Goal: Task Accomplishment & Management: Manage account settings

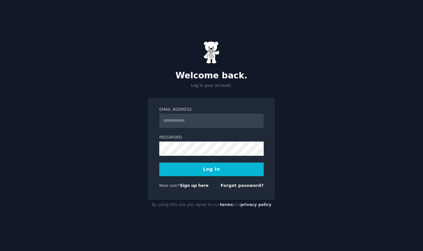
click at [206, 128] on form "Email Address Password Log In New user? Sign up here Forgot password?" at bounding box center [211, 149] width 104 height 84
click at [207, 124] on input "Email Address" at bounding box center [211, 121] width 104 height 14
type input "**********"
click at [159, 163] on button "Log In" at bounding box center [211, 170] width 104 height 14
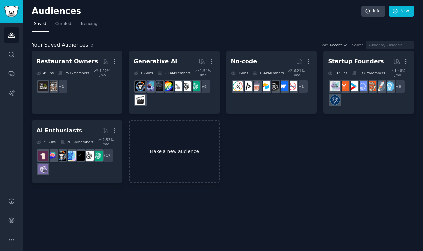
click at [149, 145] on link "Make a new audience" at bounding box center [174, 152] width 90 height 63
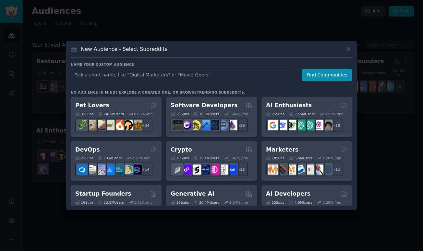
click at [142, 77] on input "text" at bounding box center [184, 75] width 226 height 12
click at [326, 72] on button "Find Communities" at bounding box center [326, 75] width 51 height 12
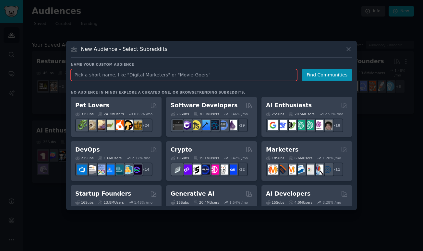
click at [244, 80] on input "text" at bounding box center [184, 75] width 226 height 12
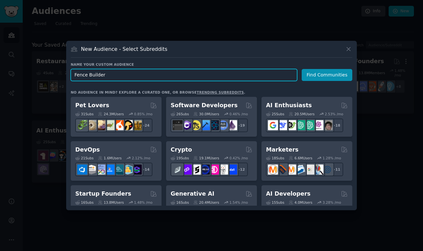
type input "Fence Builders"
click button "Find Communities" at bounding box center [326, 75] width 51 height 12
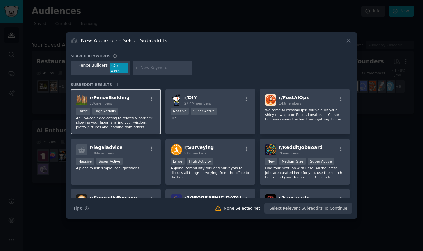
click at [142, 103] on div "r/ FenceBuilding 53k members" at bounding box center [116, 99] width 80 height 11
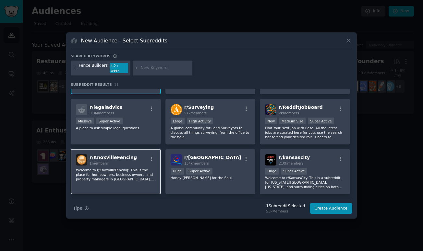
scroll to position [41, 0]
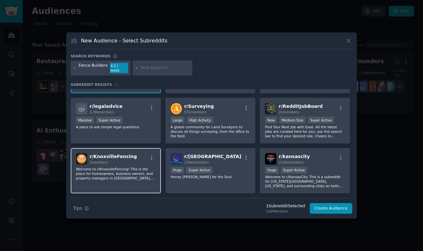
click at [135, 154] on div "r/ KnoxvilleFencing 1 members" at bounding box center [116, 158] width 80 height 11
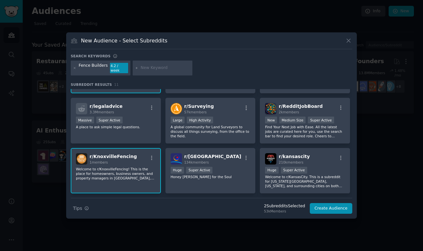
click at [135, 157] on div "r/ KnoxvilleFencing 1 members" at bounding box center [116, 158] width 80 height 11
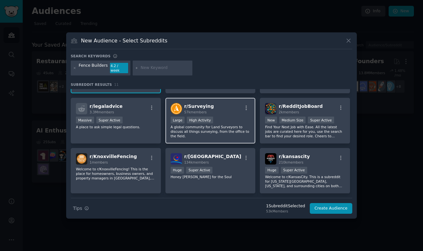
click at [177, 133] on p "A global community for Land Surveyors to discuss all things surveying, from the…" at bounding box center [211, 132] width 80 height 14
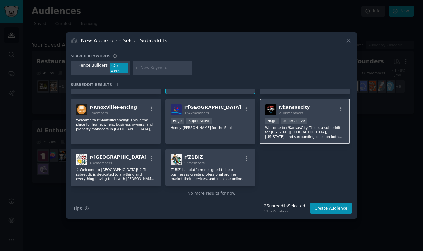
scroll to position [99, 0]
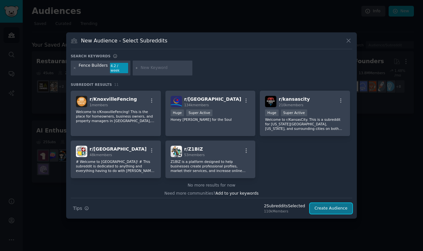
click at [324, 205] on button "Create Audience" at bounding box center [331, 208] width 43 height 11
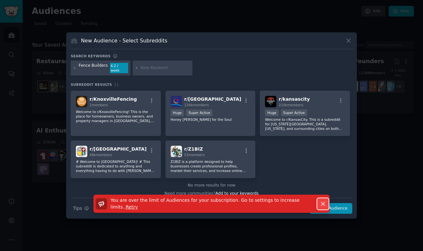
click at [322, 202] on icon "button" at bounding box center [323, 204] width 4 height 4
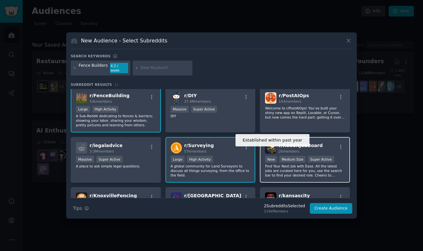
scroll to position [0, 0]
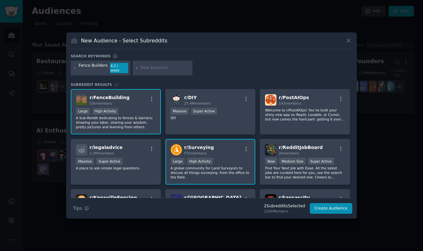
click at [234, 161] on div "10,000 - 100,000 members Large High Activity" at bounding box center [211, 162] width 80 height 8
click at [328, 208] on button "Create Audience" at bounding box center [331, 208] width 43 height 11
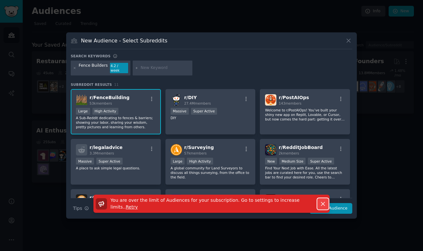
click at [323, 201] on icon "button" at bounding box center [322, 204] width 7 height 7
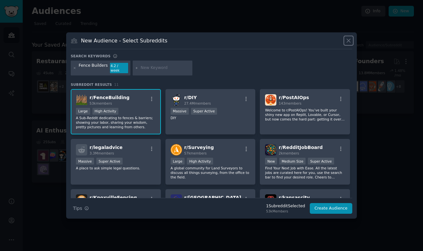
click at [347, 43] on icon at bounding box center [349, 41] width 4 height 4
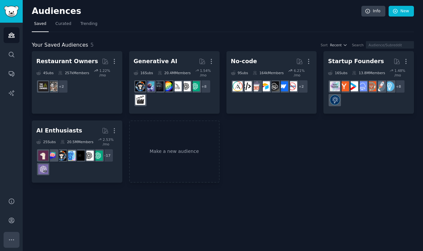
click at [8, 237] on icon "Sidebar" at bounding box center [11, 240] width 7 height 7
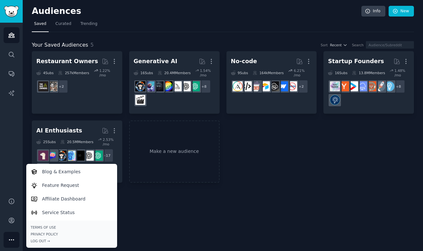
click at [6, 129] on div "Audiences Search Conversations AI Reports" at bounding box center [11, 106] width 23 height 167
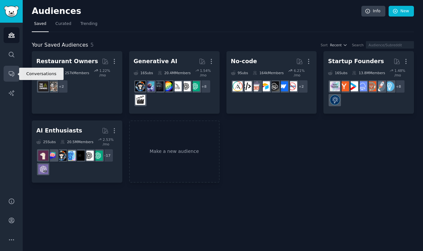
click at [13, 77] on icon "Sidebar" at bounding box center [11, 73] width 7 height 7
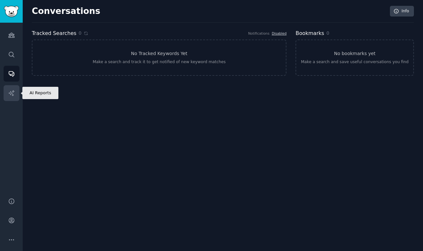
click at [13, 89] on link "AI Reports" at bounding box center [12, 93] width 16 height 16
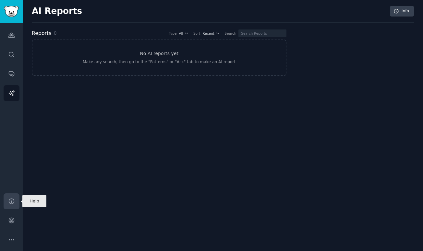
click at [11, 200] on icon "Sidebar" at bounding box center [11, 201] width 7 height 7
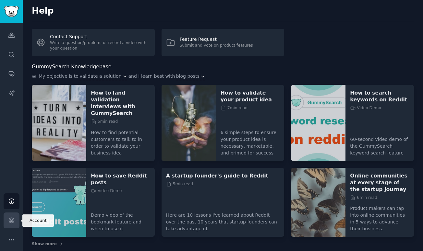
click at [11, 218] on icon "Sidebar" at bounding box center [11, 220] width 7 height 7
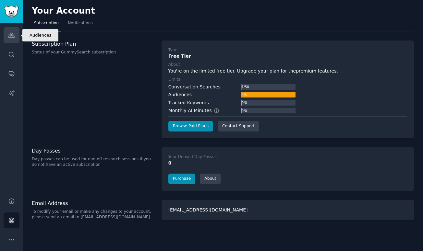
click at [10, 37] on icon "Sidebar" at bounding box center [11, 35] width 7 height 7
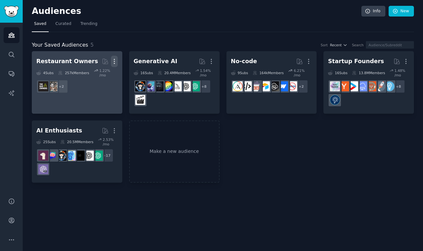
click at [114, 60] on icon "button" at bounding box center [114, 61] width 7 height 7
click at [99, 76] on p "Delete" at bounding box center [96, 75] width 15 height 7
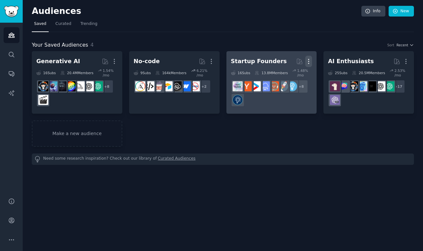
click at [309, 60] on icon "button" at bounding box center [308, 61] width 7 height 7
click at [288, 74] on p "Delete" at bounding box center [290, 75] width 15 height 7
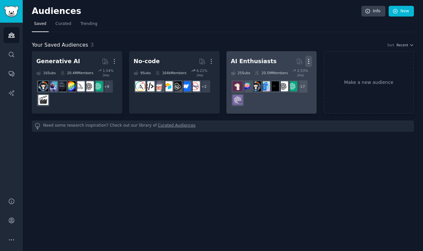
click at [310, 61] on icon "button" at bounding box center [308, 61] width 7 height 7
click at [284, 75] on div "Delete" at bounding box center [286, 75] width 31 height 14
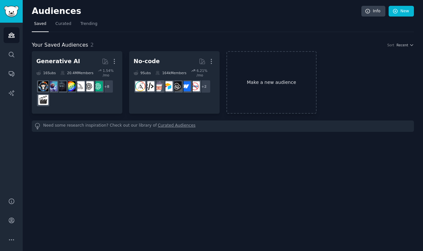
click at [262, 76] on link "Make a new audience" at bounding box center [271, 82] width 90 height 63
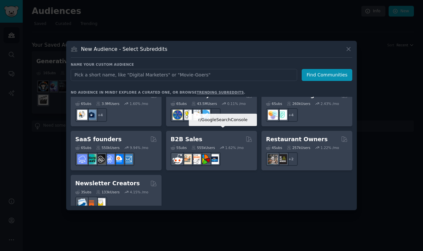
scroll to position [506, 0]
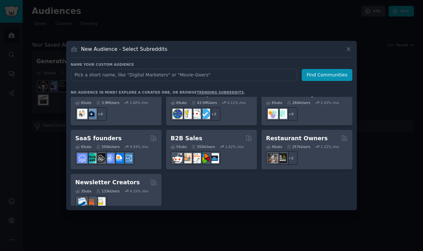
click at [145, 74] on input "text" at bounding box center [184, 75] width 226 height 12
type input "Sneakers"
click button "Find Communities" at bounding box center [326, 75] width 51 height 12
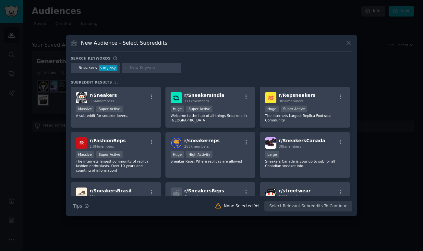
click at [76, 68] on icon at bounding box center [75, 68] width 4 height 4
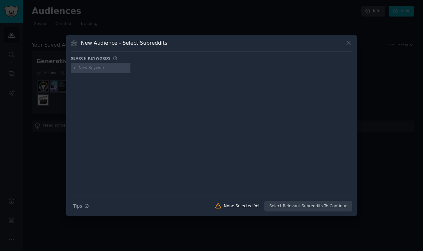
click at [78, 70] on div at bounding box center [101, 68] width 60 height 10
click at [84, 68] on input "text" at bounding box center [103, 68] width 49 height 6
type input "adhd"
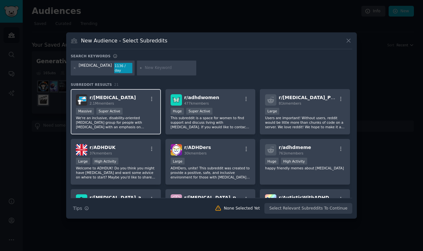
click at [138, 100] on div "r/ ADHD 2.1M members" at bounding box center [116, 99] width 80 height 11
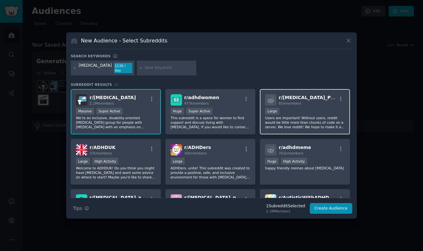
click at [293, 119] on p "Users are important! Without users, reddit would be little more than chunks of …" at bounding box center [305, 123] width 80 height 14
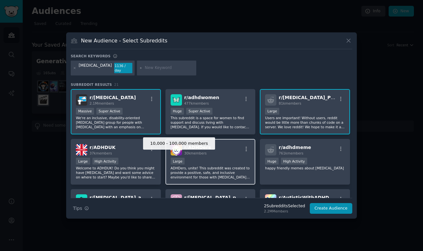
click at [177, 158] on div "Large" at bounding box center [178, 161] width 14 height 7
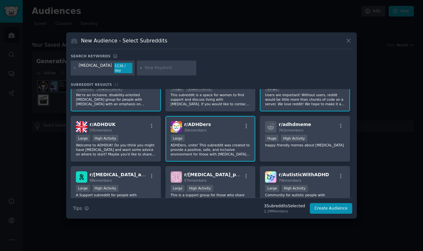
scroll to position [43, 0]
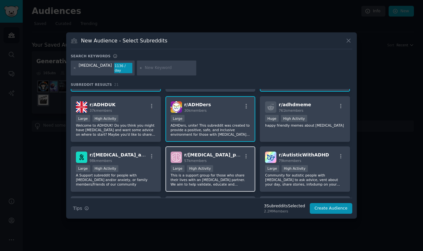
click at [214, 159] on div "57k members" at bounding box center [213, 161] width 58 height 5
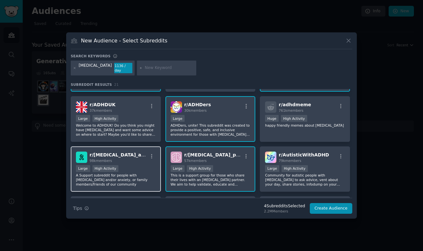
click at [132, 166] on div "Large High Activity" at bounding box center [116, 169] width 80 height 8
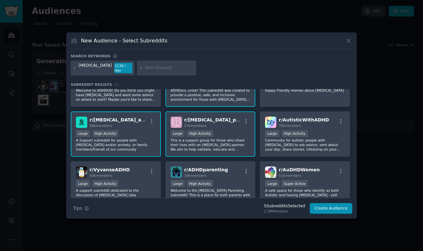
scroll to position [89, 0]
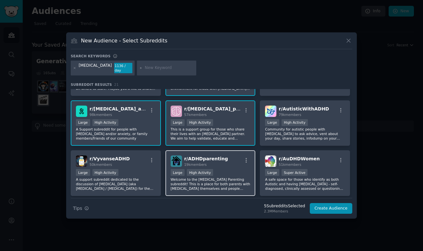
click at [235, 169] on div ">= 80th percentile for submissions / day Large High Activity" at bounding box center [211, 173] width 80 height 8
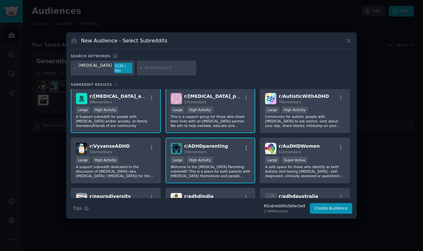
scroll to position [103, 0]
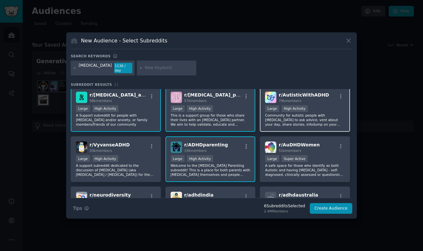
click at [294, 116] on p "Community for autistic people with ADHD to ask advice, vent about your day, sha…" at bounding box center [305, 120] width 80 height 14
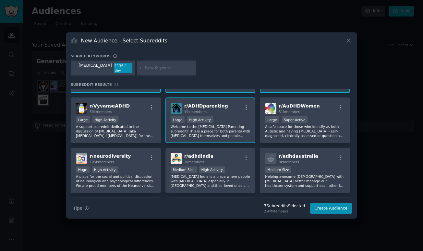
scroll to position [153, 0]
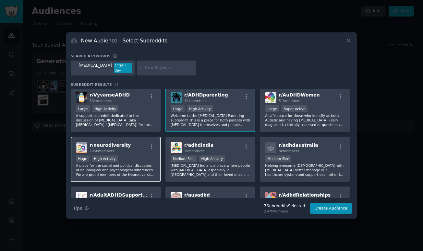
click at [141, 170] on p "A place for the social and political discussion of neurological and psychologic…" at bounding box center [116, 170] width 80 height 14
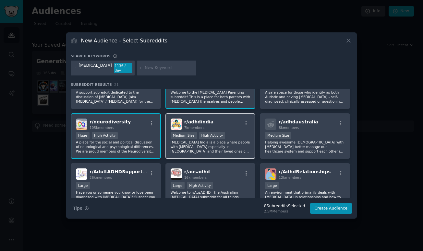
scroll to position [199, 0]
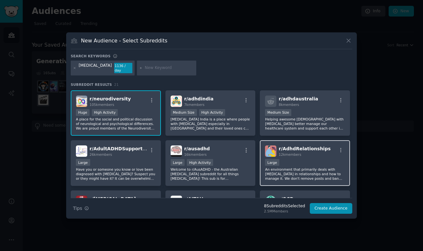
click at [309, 164] on div "Large" at bounding box center [305, 163] width 80 height 8
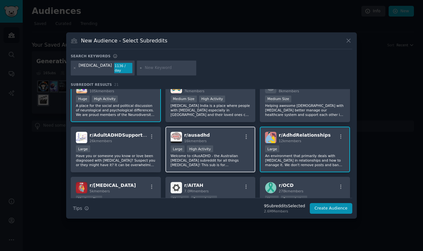
scroll to position [232, 0]
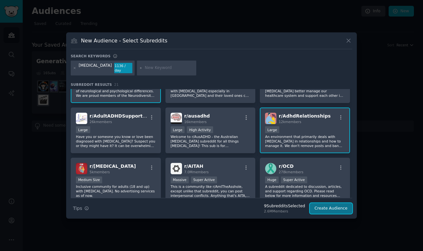
click at [332, 204] on button "Create Audience" at bounding box center [331, 208] width 43 height 11
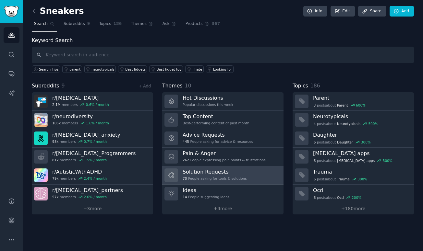
click at [213, 175] on div "Solution Requests 70 People asking for tools & solutions" at bounding box center [214, 176] width 64 height 14
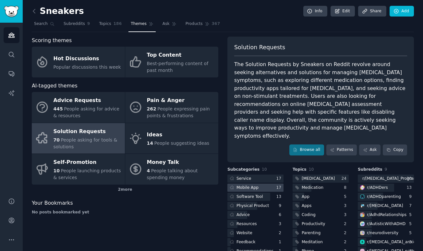
click at [268, 184] on div at bounding box center [255, 188] width 56 height 8
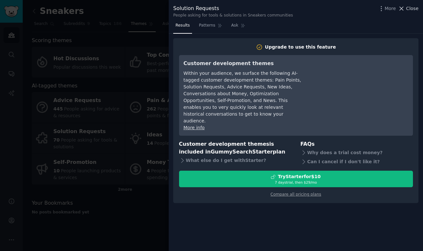
click at [403, 9] on icon at bounding box center [402, 9] width 4 height 4
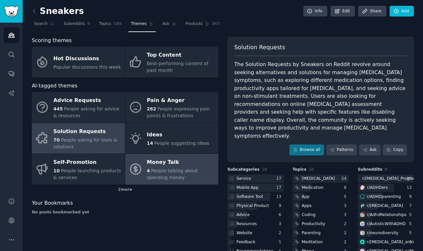
click at [198, 171] on span "People talking about spending money" at bounding box center [172, 174] width 51 height 12
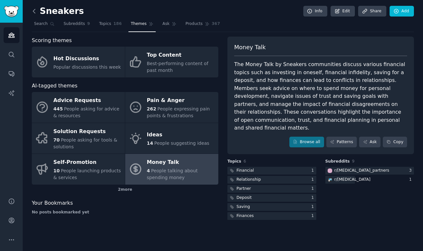
click at [35, 12] on icon at bounding box center [34, 11] width 7 height 7
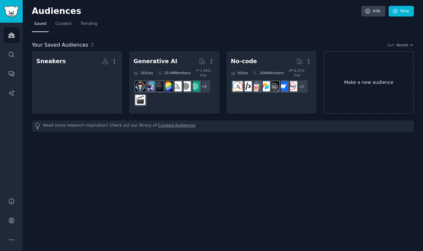
click at [362, 89] on link "Make a new audience" at bounding box center [368, 82] width 90 height 63
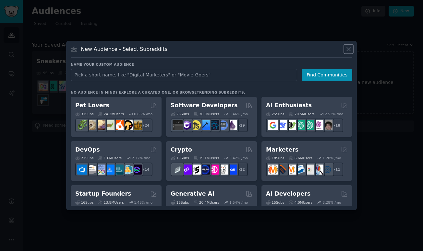
click at [347, 51] on icon at bounding box center [348, 49] width 7 height 7
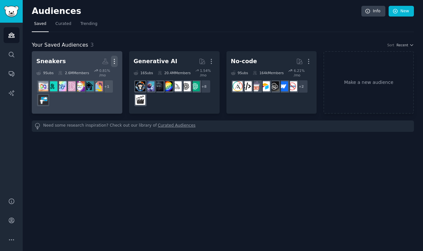
click at [111, 62] on icon "button" at bounding box center [114, 61] width 7 height 7
click at [98, 65] on p "View" at bounding box center [94, 63] width 11 height 7
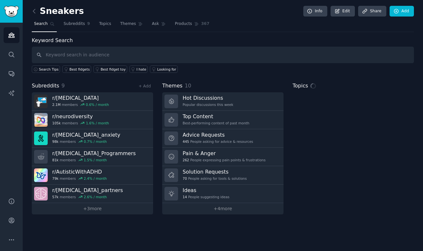
click at [68, 11] on h2 "Sneakers" at bounding box center [58, 11] width 52 height 10
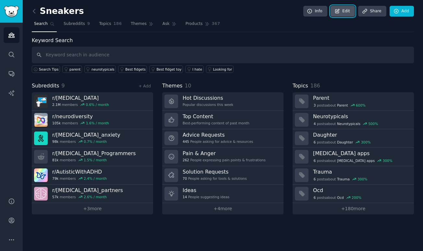
click at [345, 11] on link "Edit" at bounding box center [342, 11] width 24 height 11
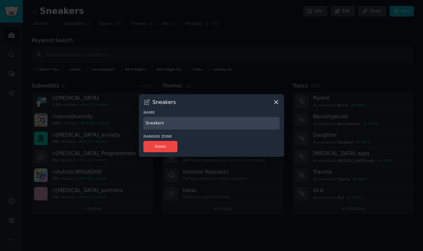
click at [185, 125] on input "Sneakers" at bounding box center [211, 123] width 136 height 13
type input "S"
type input "ADHD"
click at [235, 142] on div "Delete" at bounding box center [211, 146] width 136 height 11
click at [274, 103] on icon at bounding box center [276, 102] width 7 height 7
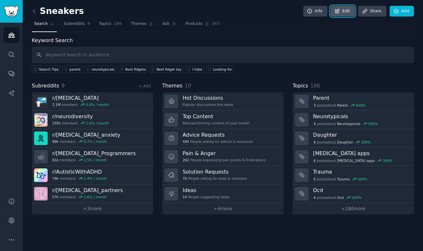
click at [341, 14] on link "Edit" at bounding box center [342, 11] width 24 height 11
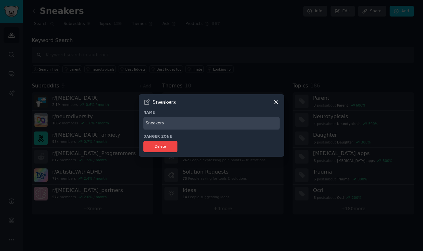
click at [187, 122] on input "Sneakers" at bounding box center [211, 123] width 136 height 13
type input "S"
type input "ADHD"
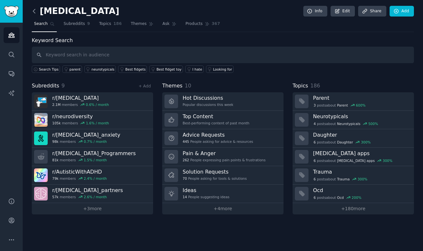
click at [35, 11] on icon at bounding box center [34, 11] width 7 height 7
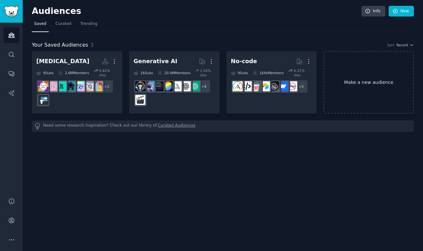
click at [378, 88] on link "Make a new audience" at bounding box center [368, 82] width 90 height 63
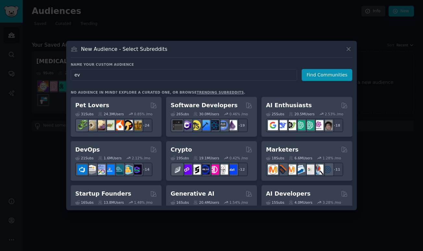
type input "e"
type input "sensors"
click button "Find Communities" at bounding box center [326, 75] width 51 height 12
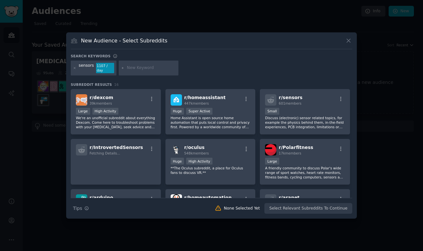
click at [133, 70] on input "text" at bounding box center [151, 68] width 49 height 6
type input "event based sensors"
click at [122, 67] on icon at bounding box center [123, 68] width 4 height 4
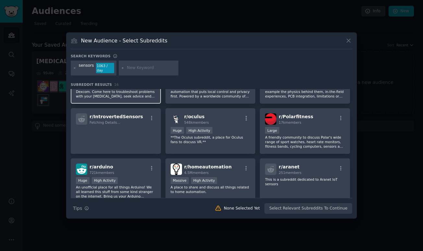
scroll to position [23, 0]
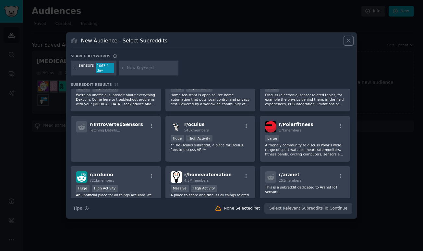
click at [347, 39] on icon at bounding box center [349, 41] width 4 height 4
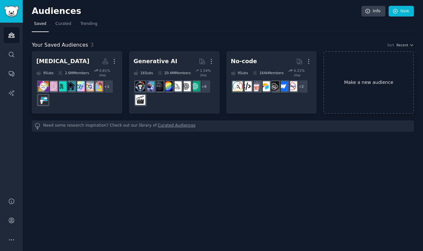
click at [356, 75] on link "Make a new audience" at bounding box center [368, 82] width 90 height 63
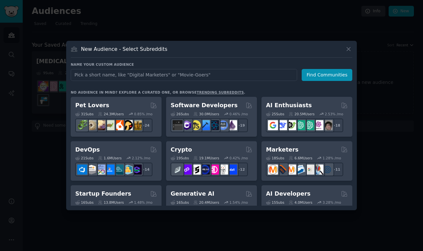
click at [91, 75] on input "text" at bounding box center [184, 75] width 226 height 12
type input "smart home"
click button "Find Communities" at bounding box center [326, 75] width 51 height 12
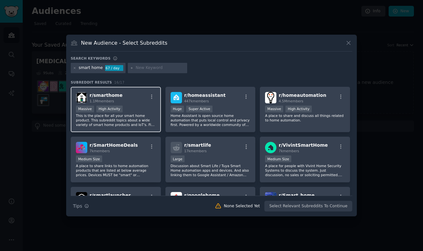
click at [124, 112] on div "Massive High Activity" at bounding box center [116, 110] width 80 height 8
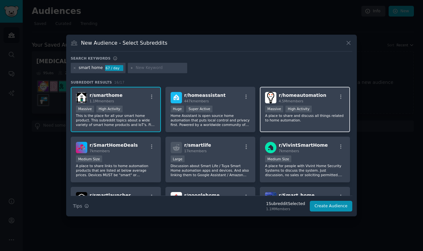
click at [276, 120] on p "A place to share and discuss all things related to home automation." at bounding box center [305, 117] width 80 height 9
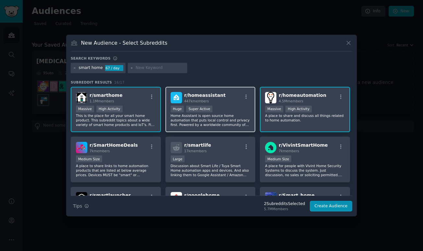
click at [206, 120] on p "Home Assistant is open source home automation that puts local control and priva…" at bounding box center [211, 120] width 80 height 14
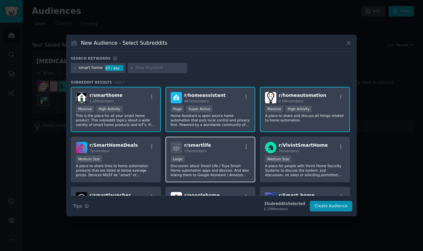
click at [209, 170] on p "Discussion about Smart Life / Tuya Smart Home automation apps and devices. And …" at bounding box center [211, 171] width 80 height 14
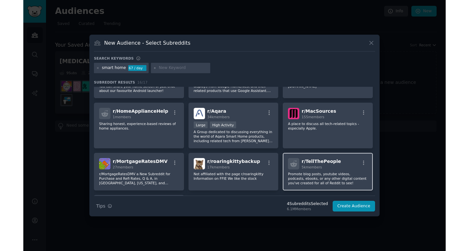
scroll to position [123, 0]
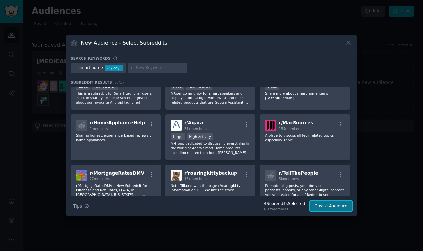
click at [321, 210] on button "Create Audience" at bounding box center [331, 206] width 43 height 11
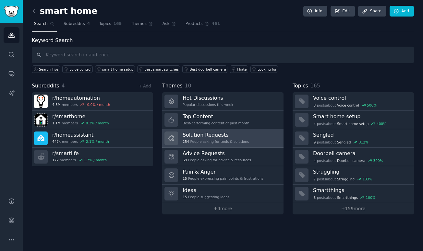
click at [229, 141] on div "254 People asking for tools & solutions" at bounding box center [215, 141] width 66 height 5
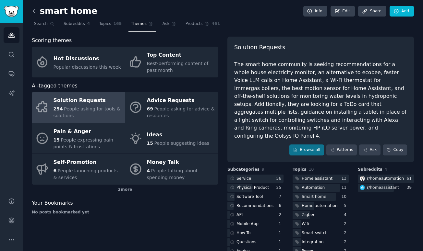
click at [32, 11] on icon at bounding box center [34, 11] width 7 height 7
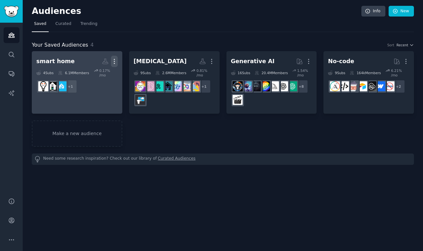
click at [113, 63] on icon "button" at bounding box center [114, 61] width 7 height 7
click at [94, 76] on p "Delete" at bounding box center [96, 75] width 15 height 7
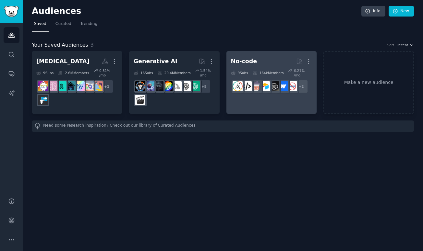
click at [297, 90] on dd "r/lowcode, r/nocodedevelopers + 2" at bounding box center [271, 86] width 81 height 18
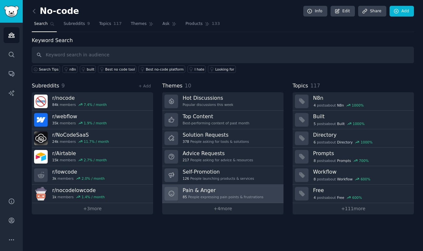
click at [214, 189] on h3 "Pain & Anger" at bounding box center [222, 190] width 81 height 7
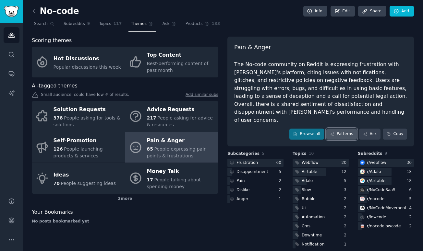
click at [341, 129] on link "Patterns" at bounding box center [341, 134] width 30 height 11
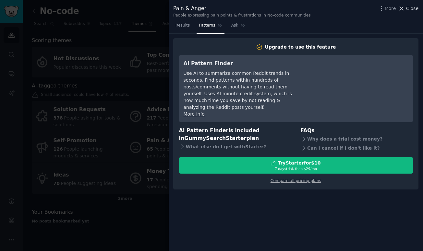
click at [406, 8] on button "Close" at bounding box center [408, 8] width 20 height 7
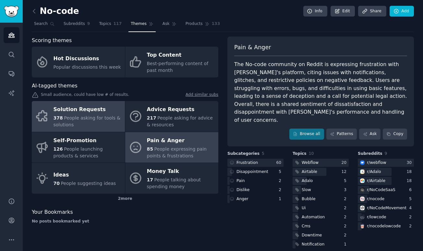
click at [109, 113] on div "Solution Requests" at bounding box center [87, 110] width 68 height 10
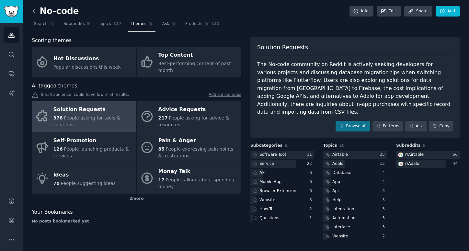
click at [35, 11] on icon at bounding box center [34, 11] width 7 height 7
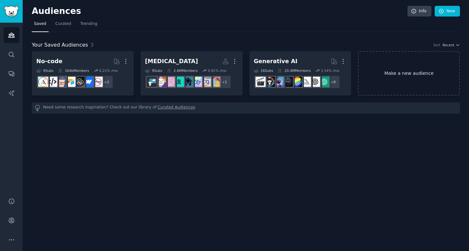
click at [406, 87] on link "Make a new audience" at bounding box center [409, 73] width 102 height 44
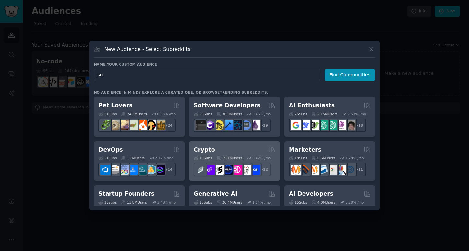
type input "s"
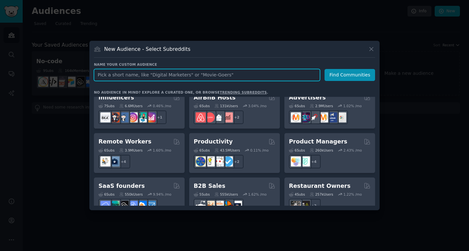
scroll to position [506, 0]
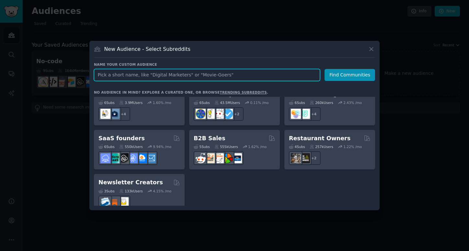
click at [165, 74] on input "text" at bounding box center [207, 75] width 226 height 12
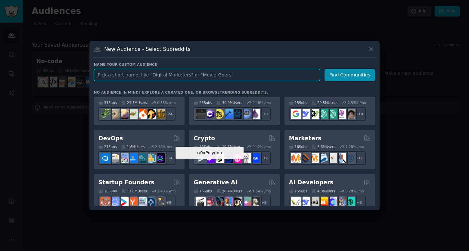
scroll to position [12, 0]
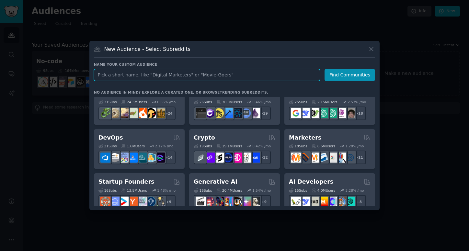
click at [191, 75] on input "text" at bounding box center [207, 75] width 226 height 12
type input "a"
type input "d"
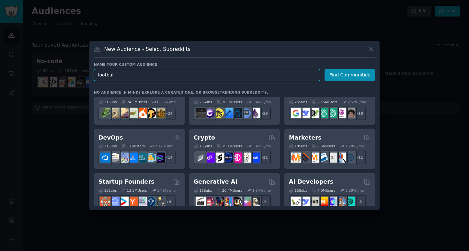
type input "football"
click button "Find Communities" at bounding box center [350, 75] width 51 height 12
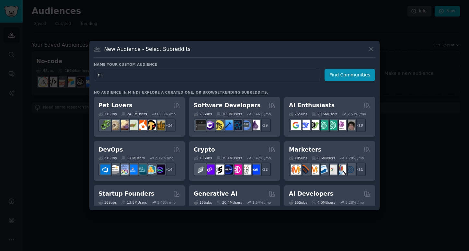
type input "nil"
click button "Find Communities" at bounding box center [350, 75] width 51 height 12
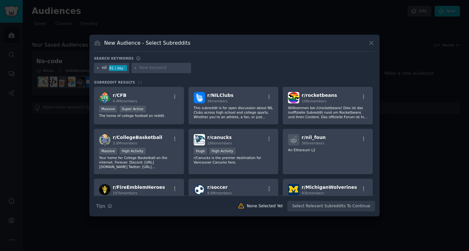
click at [98, 68] on icon at bounding box center [98, 68] width 2 height 2
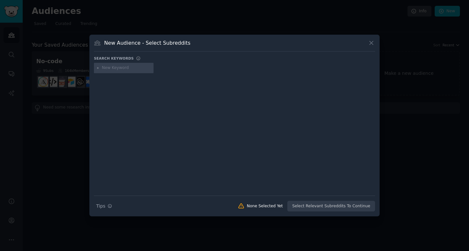
click at [107, 70] on input "text" at bounding box center [126, 68] width 49 height 6
type input "a"
click at [373, 45] on icon at bounding box center [372, 43] width 4 height 4
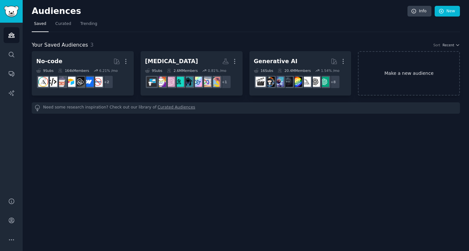
click at [389, 72] on link "Make a new audience" at bounding box center [409, 73] width 102 height 44
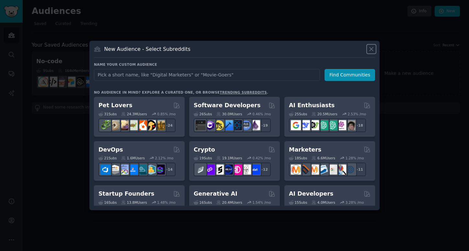
click at [373, 49] on icon at bounding box center [371, 49] width 7 height 7
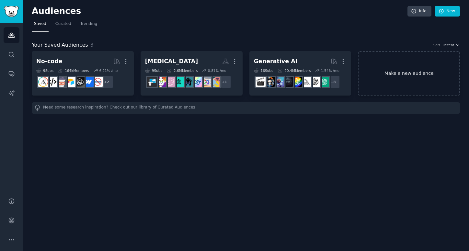
click at [382, 85] on link "Make a new audience" at bounding box center [409, 73] width 102 height 44
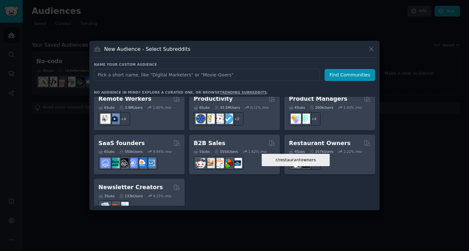
scroll to position [506, 0]
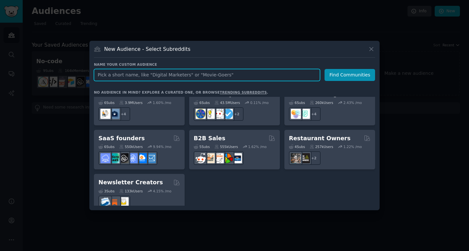
click at [281, 77] on input "text" at bounding box center [207, 75] width 226 height 12
type input "d"
type input "a"
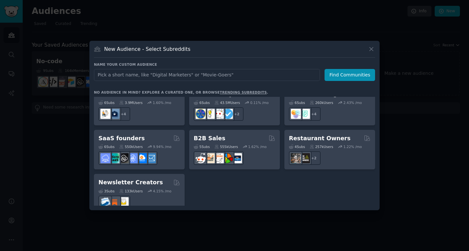
click at [211, 11] on div at bounding box center [234, 125] width 469 height 251
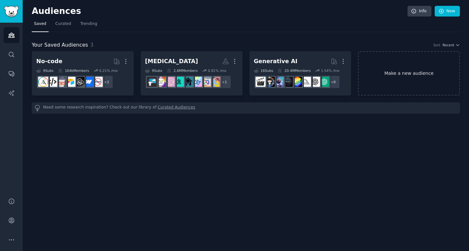
click at [383, 82] on link "Make a new audience" at bounding box center [409, 73] width 102 height 44
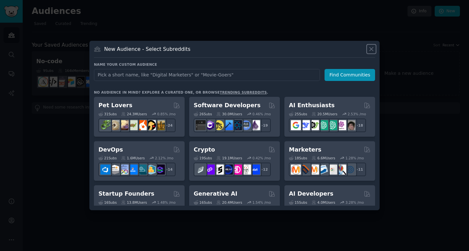
click at [371, 47] on icon at bounding box center [371, 49] width 7 height 7
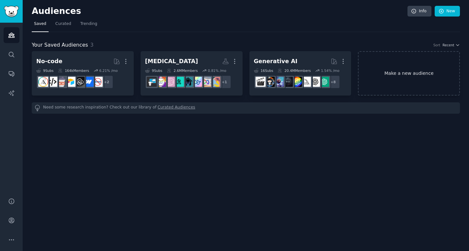
click at [390, 67] on link "Make a new audience" at bounding box center [409, 73] width 102 height 44
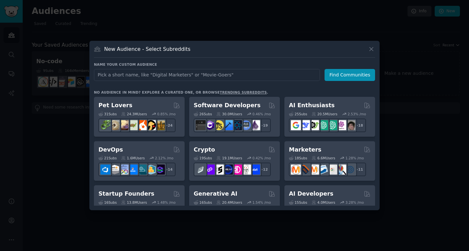
click at [368, 45] on div "New Audience - Select Subreddits Name your custom audience Audience Name Find C…" at bounding box center [234, 126] width 290 height 170
click at [369, 48] on icon at bounding box center [371, 49] width 7 height 7
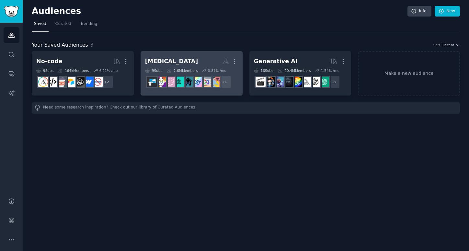
click at [172, 62] on h2 "ADHD More" at bounding box center [191, 61] width 93 height 11
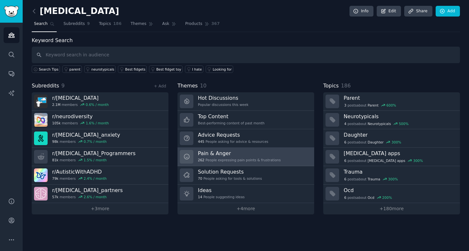
click at [211, 155] on h3 "Pain & Anger" at bounding box center [239, 153] width 83 height 7
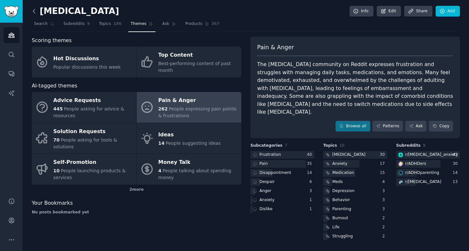
click at [34, 12] on icon at bounding box center [34, 11] width 2 height 4
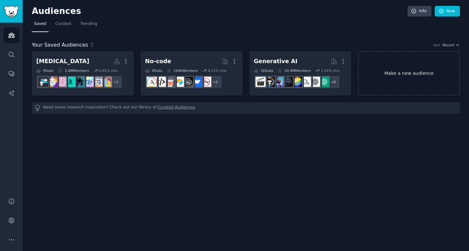
click at [418, 80] on link "Make a new audience" at bounding box center [409, 73] width 102 height 44
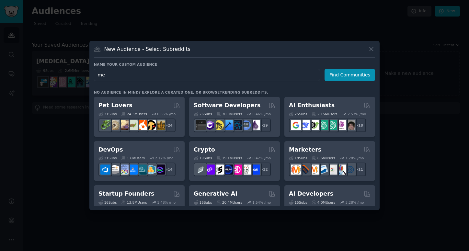
type input "m"
type input "doctors"
click button "Find Communities" at bounding box center [350, 75] width 51 height 12
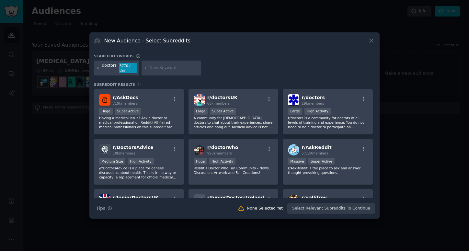
click at [158, 69] on input "text" at bounding box center [174, 68] width 49 height 6
type input "software"
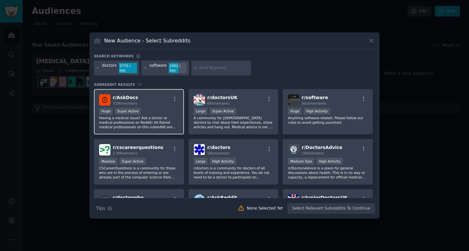
click at [158, 115] on div "Huge Super Active" at bounding box center [139, 112] width 80 height 8
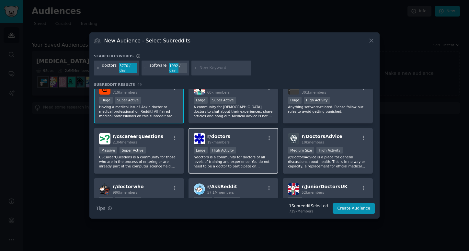
scroll to position [18, 0]
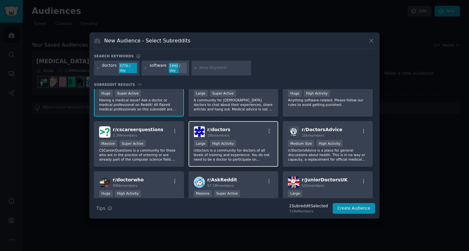
click at [210, 158] on p "r/doctors is a community for doctors of all levels of training and experience. …" at bounding box center [234, 155] width 80 height 14
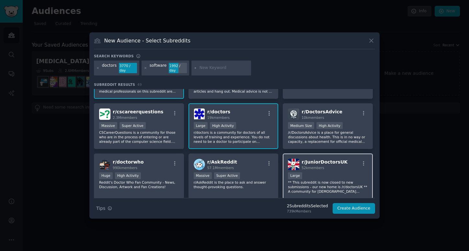
scroll to position [35, 0]
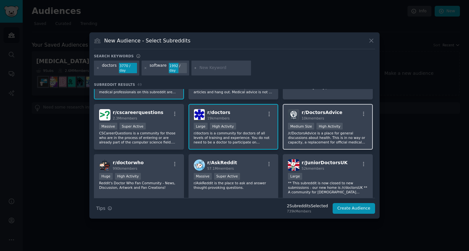
click at [300, 145] on div "r/ DoctorsAdvice 10k members Medium Size High Activity /r/DoctorsAdvice is a pl…" at bounding box center [328, 127] width 90 height 46
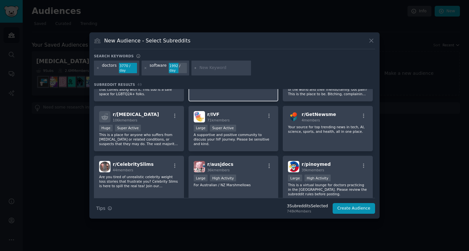
scroll to position [387, 0]
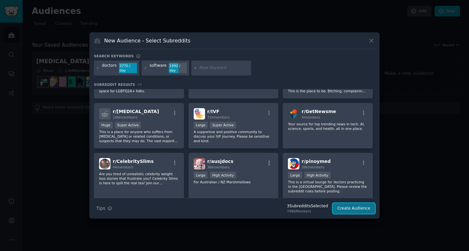
click at [347, 211] on button "Create Audience" at bounding box center [354, 208] width 43 height 11
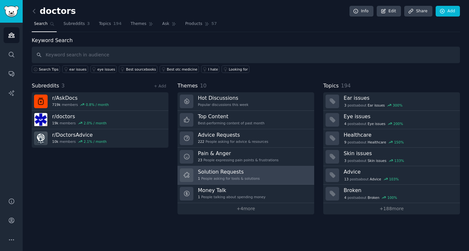
click at [212, 176] on div "1 People asking for tools & solutions" at bounding box center [229, 178] width 62 height 5
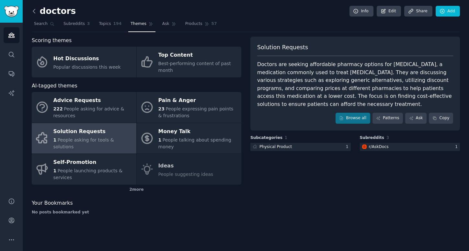
click at [35, 12] on icon at bounding box center [34, 11] width 7 height 7
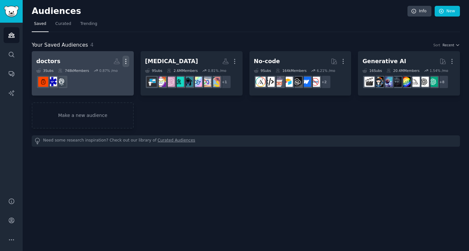
click at [125, 61] on icon "button" at bounding box center [126, 61] width 7 height 7
click at [113, 74] on p "Delete" at bounding box center [108, 75] width 15 height 7
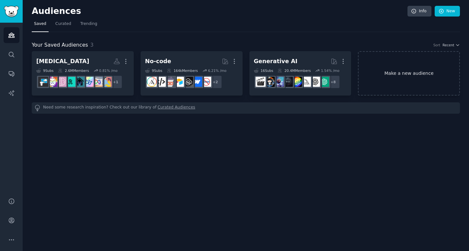
click at [402, 69] on link "Make a new audience" at bounding box center [409, 73] width 102 height 44
